Goal: Task Accomplishment & Management: Manage account settings

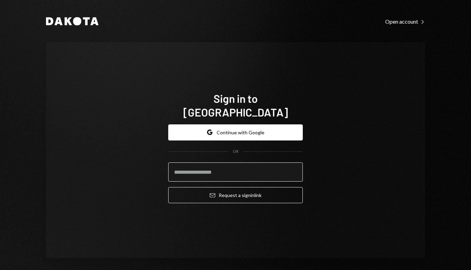
type input "*"
type input "**********"
click at [168, 187] on button "Email Request a sign in link" at bounding box center [235, 195] width 135 height 16
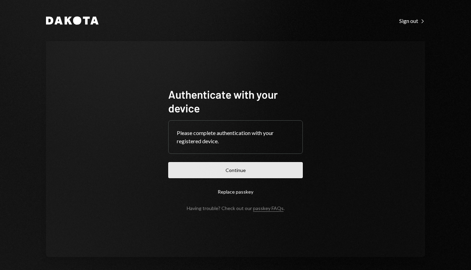
click at [247, 171] on button "Continue" at bounding box center [235, 170] width 135 height 16
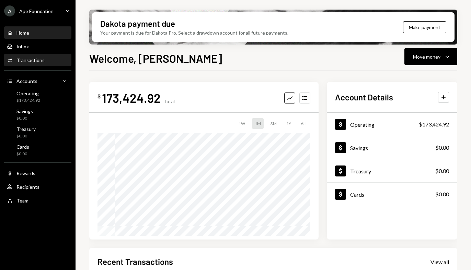
click at [24, 58] on div "Transactions" at bounding box center [30, 60] width 28 height 6
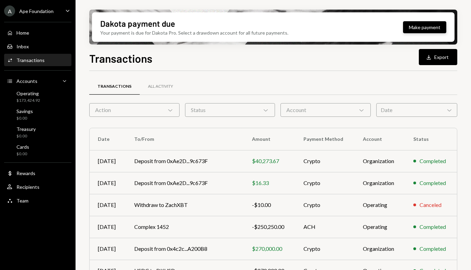
click at [423, 29] on button "Make payment" at bounding box center [424, 27] width 43 height 12
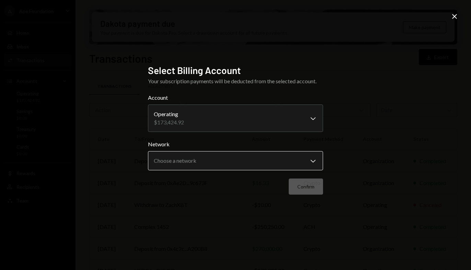
click at [260, 162] on body "A Ape Foundation Caret Down Home Home Inbox Inbox Activities Transactions Accou…" at bounding box center [235, 135] width 471 height 270
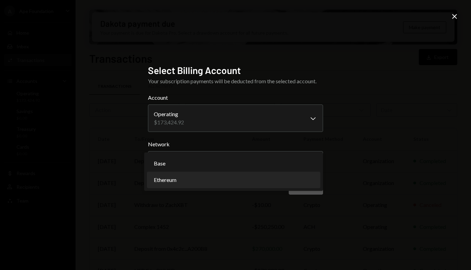
select select "**********"
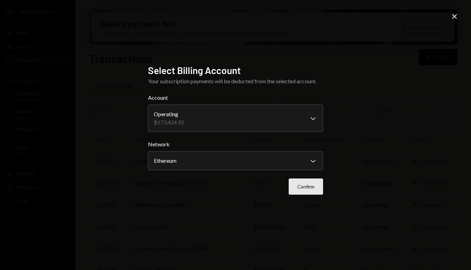
click at [308, 187] on button "Confirm" at bounding box center [306, 187] width 34 height 16
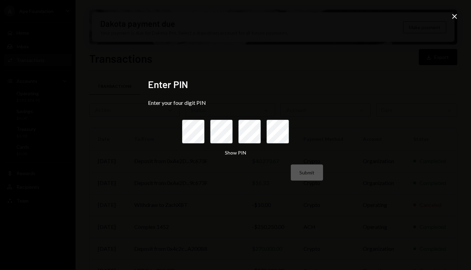
click at [454, 16] on icon at bounding box center [454, 16] width 5 height 5
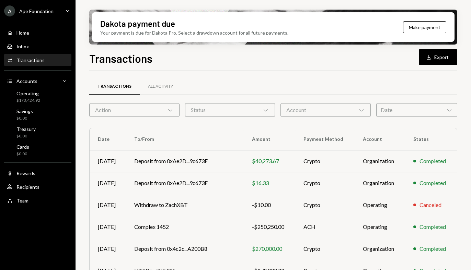
click at [363, 108] on icon "Chevron Down" at bounding box center [361, 110] width 7 height 7
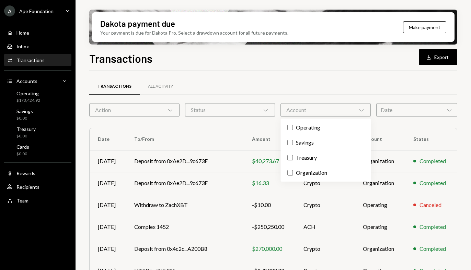
click at [264, 109] on icon "Chevron Down" at bounding box center [265, 110] width 7 height 7
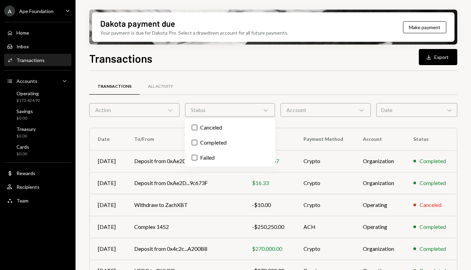
click at [238, 84] on div "Transactions All Activity" at bounding box center [273, 86] width 368 height 17
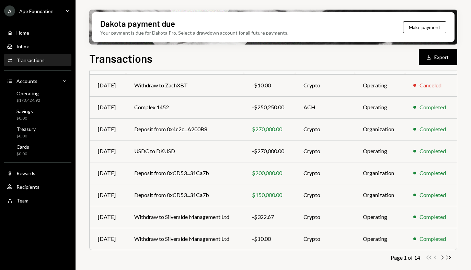
scroll to position [120, 0]
click at [442, 256] on icon "Chevron Right" at bounding box center [442, 257] width 7 height 7
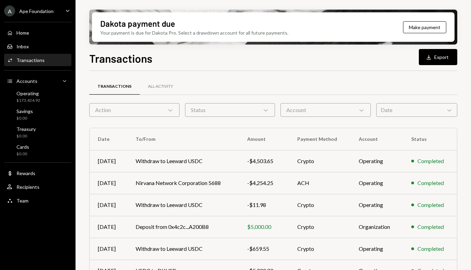
click at [170, 108] on icon "Chevron Down" at bounding box center [170, 110] width 7 height 7
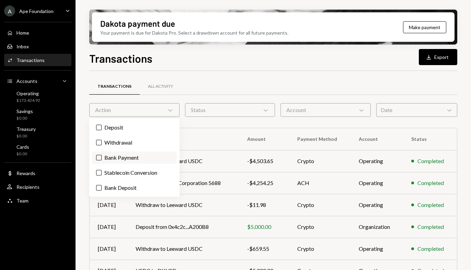
click at [98, 160] on button "Bank Payment" at bounding box center [98, 157] width 5 height 5
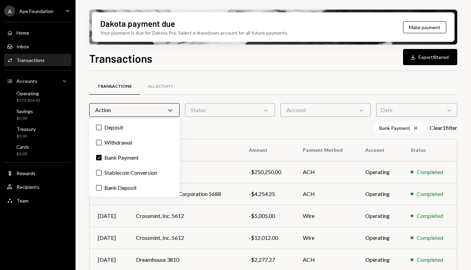
click at [238, 130] on div "Bank Payment Cross Clear 1 filter" at bounding box center [273, 127] width 368 height 11
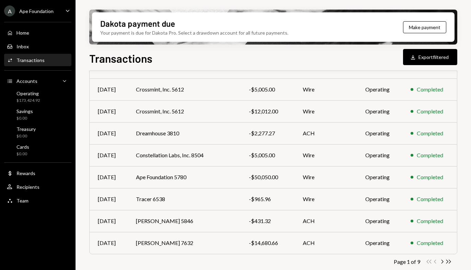
scroll to position [131, 0]
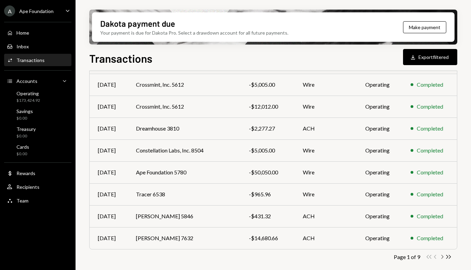
click at [442, 255] on icon "Chevron Right" at bounding box center [442, 257] width 7 height 7
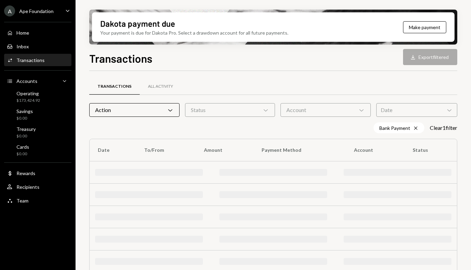
scroll to position [8, 0]
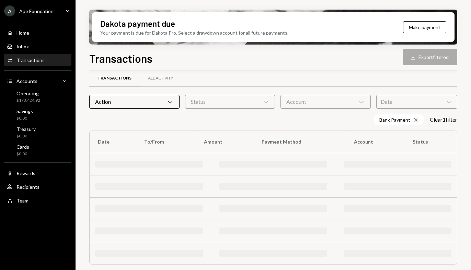
click at [30, 58] on div "Transactions" at bounding box center [30, 60] width 28 height 6
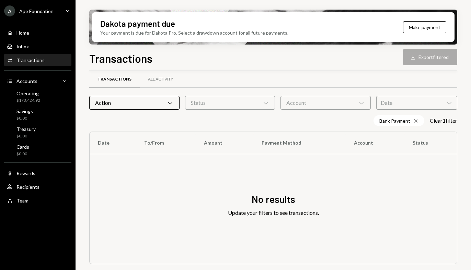
scroll to position [7, 0]
click at [173, 106] on icon "Chevron Down" at bounding box center [170, 103] width 7 height 7
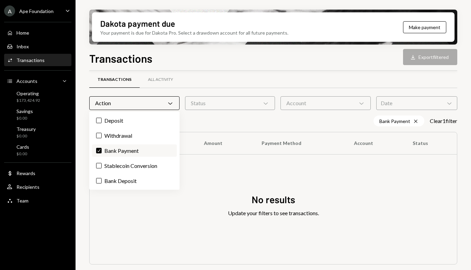
click at [102, 150] on label "Check Bank Payment" at bounding box center [134, 151] width 85 height 12
click at [102, 150] on button "Check" at bounding box center [98, 150] width 5 height 5
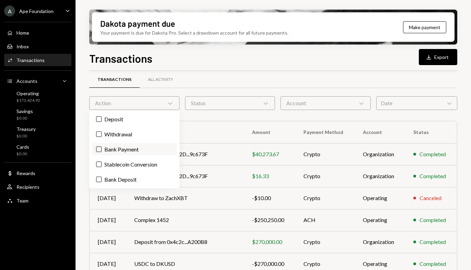
scroll to position [8, 0]
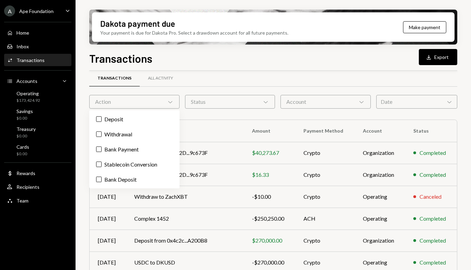
click at [445, 97] on div "Date Chevron Down" at bounding box center [416, 102] width 81 height 14
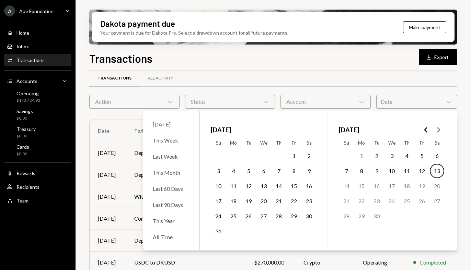
click at [298, 152] on button "1" at bounding box center [294, 156] width 14 height 14
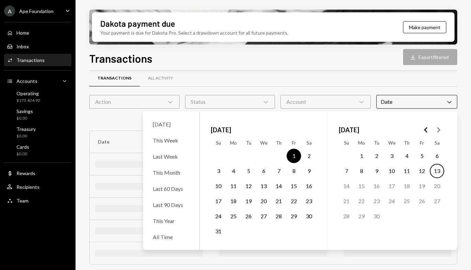
scroll to position [7, 0]
click at [219, 229] on button "31" at bounding box center [218, 231] width 14 height 14
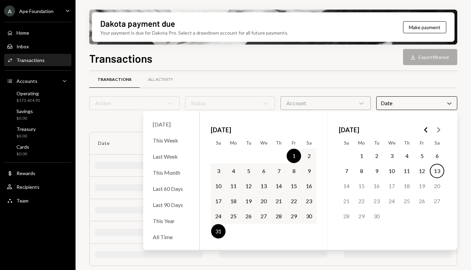
click at [295, 88] on div "Transactions All Activity" at bounding box center [273, 83] width 368 height 25
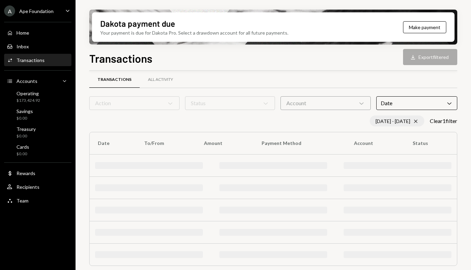
click at [413, 120] on icon "Cross" at bounding box center [415, 121] width 5 height 5
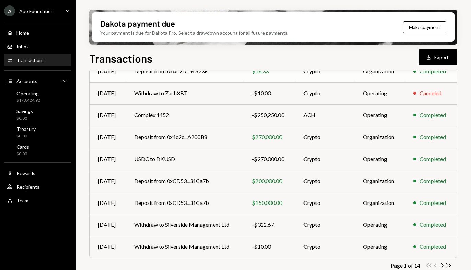
scroll to position [120, 0]
